Goal: Task Accomplishment & Management: Complete application form

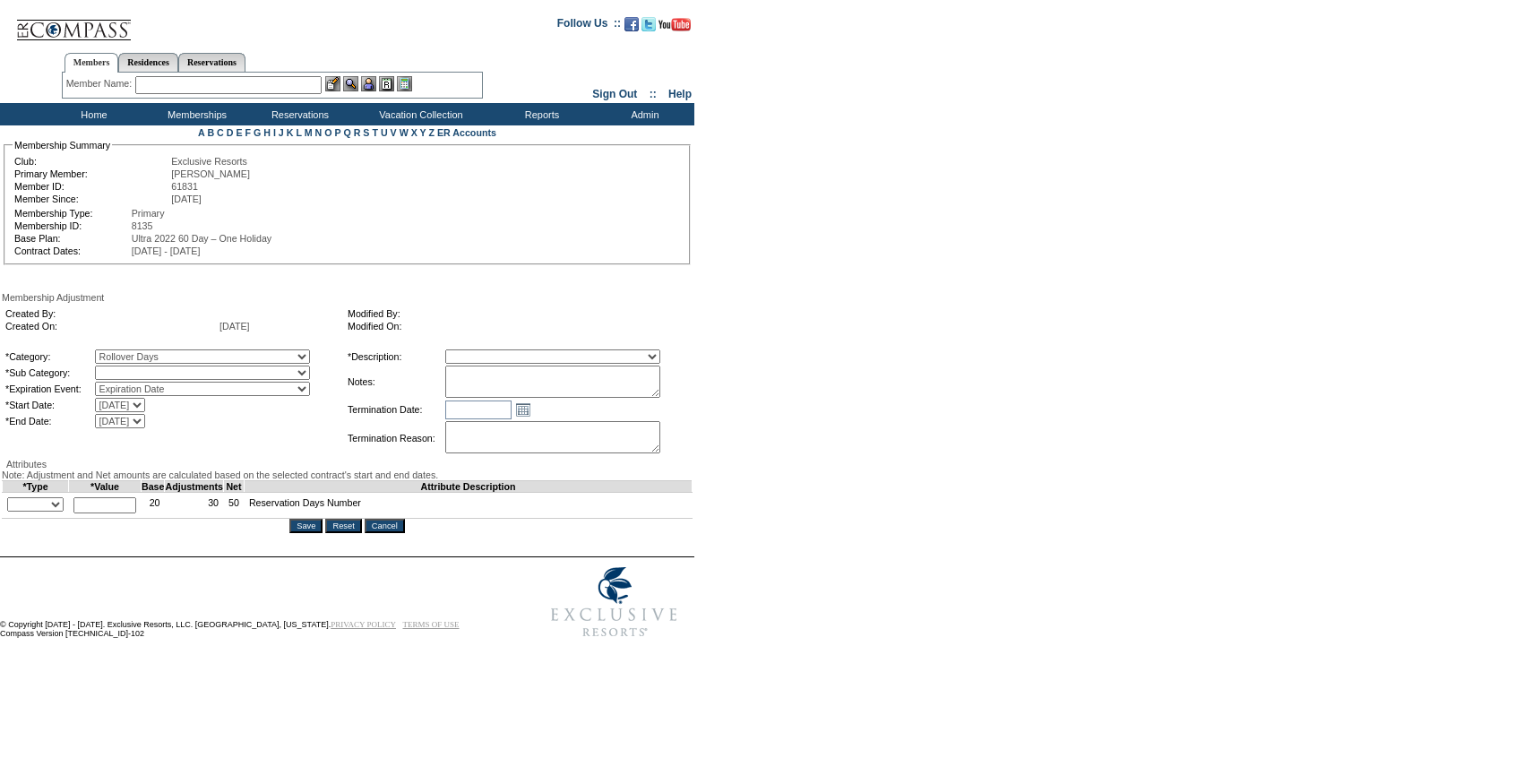
select select "782"
click at [132, 369] on select "Rollover Days" at bounding box center [203, 373] width 215 height 14
click at [521, 364] on select "Membership/Transfer Fee Adjustment Membership Fee Adjustment Add-On Fee Adjustm…" at bounding box center [553, 356] width 215 height 14
select select "275"
click at [478, 352] on select "Membership/Transfer Fee Adjustment Membership Fee Adjustment Add-On Fee Adjustm…" at bounding box center [553, 356] width 215 height 14
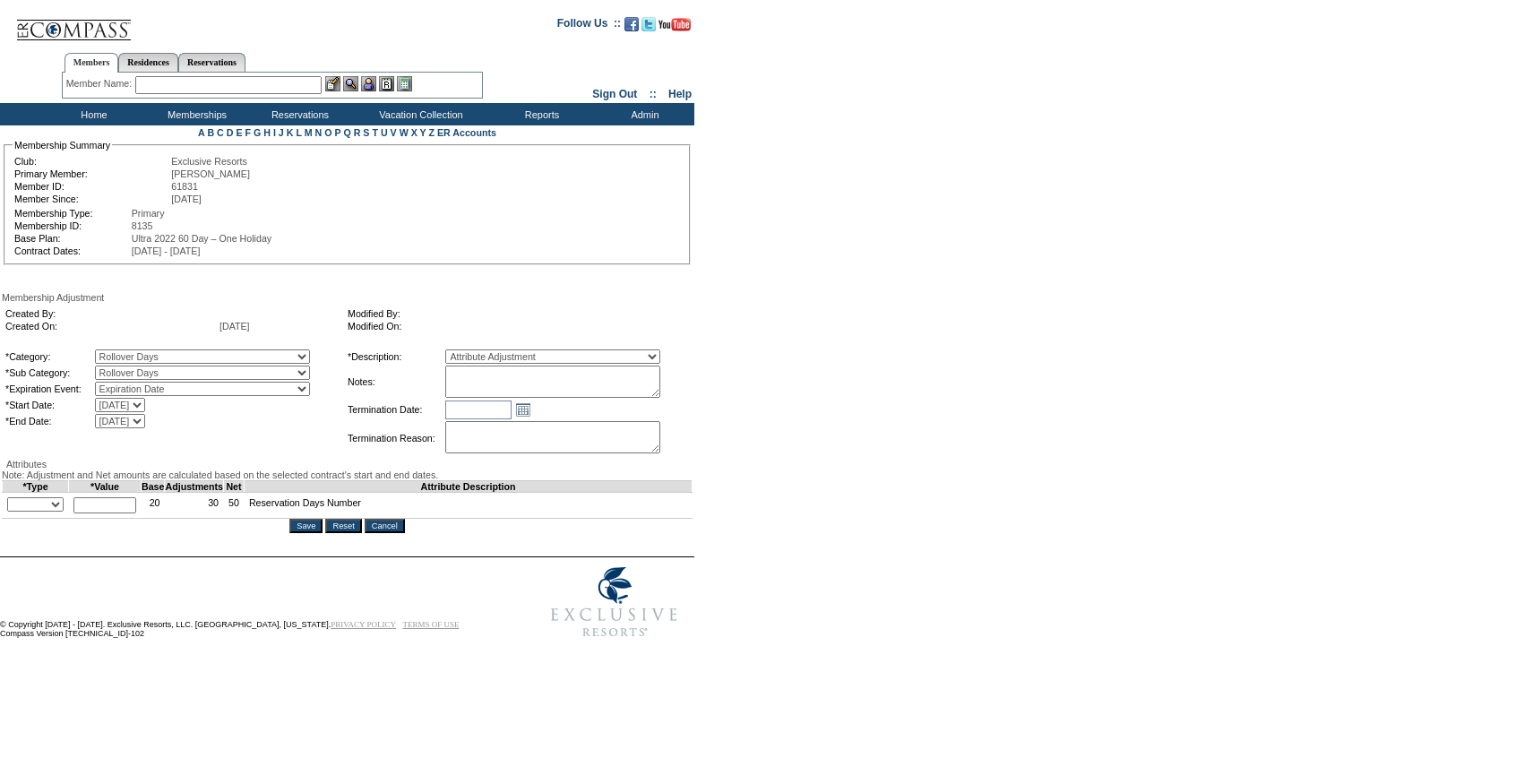
click at [515, 389] on textarea at bounding box center [553, 382] width 215 height 33
type textarea "Per [PERSON_NAME] case [DATE] and [PERSON_NAME]/[PERSON_NAME] approval, rolling…"
click at [311, 480] on div "Membership Adjustment Created By: Created On: [DATE] Modified By: Modified On: …" at bounding box center [347, 412] width 691 height 241
click at [383, 533] on input "Cancel" at bounding box center [384, 526] width 41 height 14
